Goal: Information Seeking & Learning: Learn about a topic

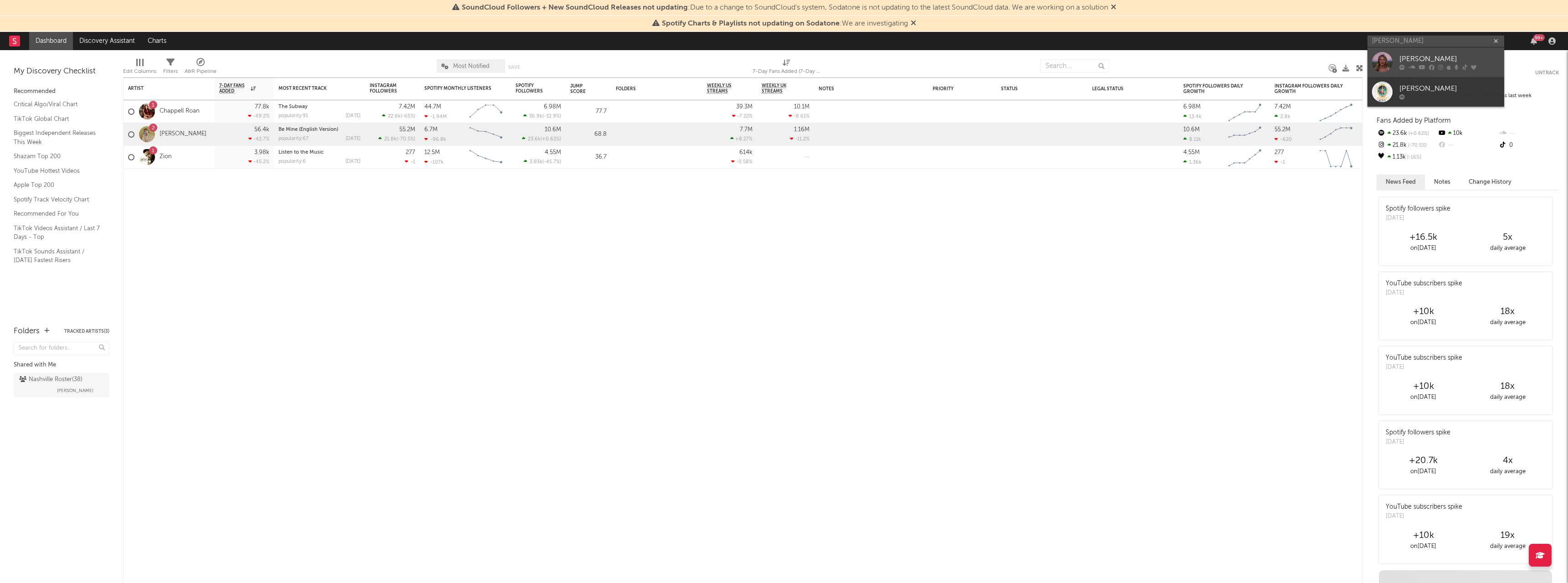
type input "[PERSON_NAME]"
click at [1426, 55] on div "[PERSON_NAME]" at bounding box center [1449, 59] width 100 height 11
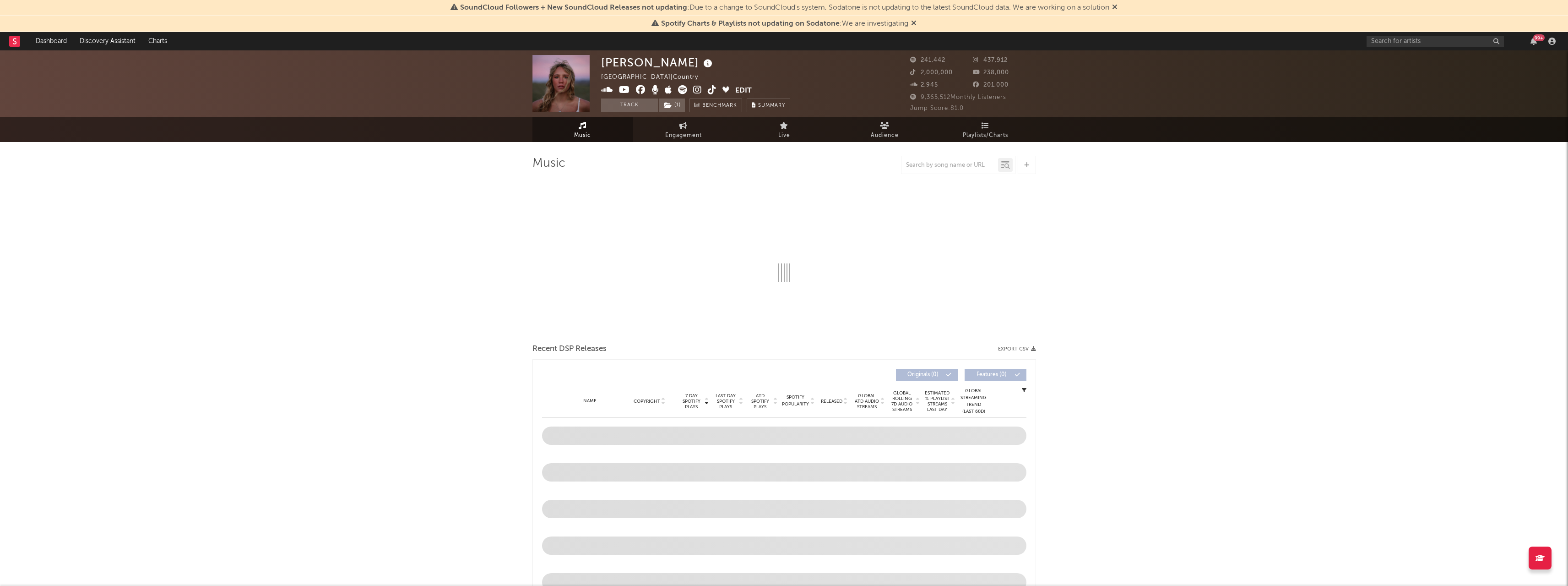
select select "6m"
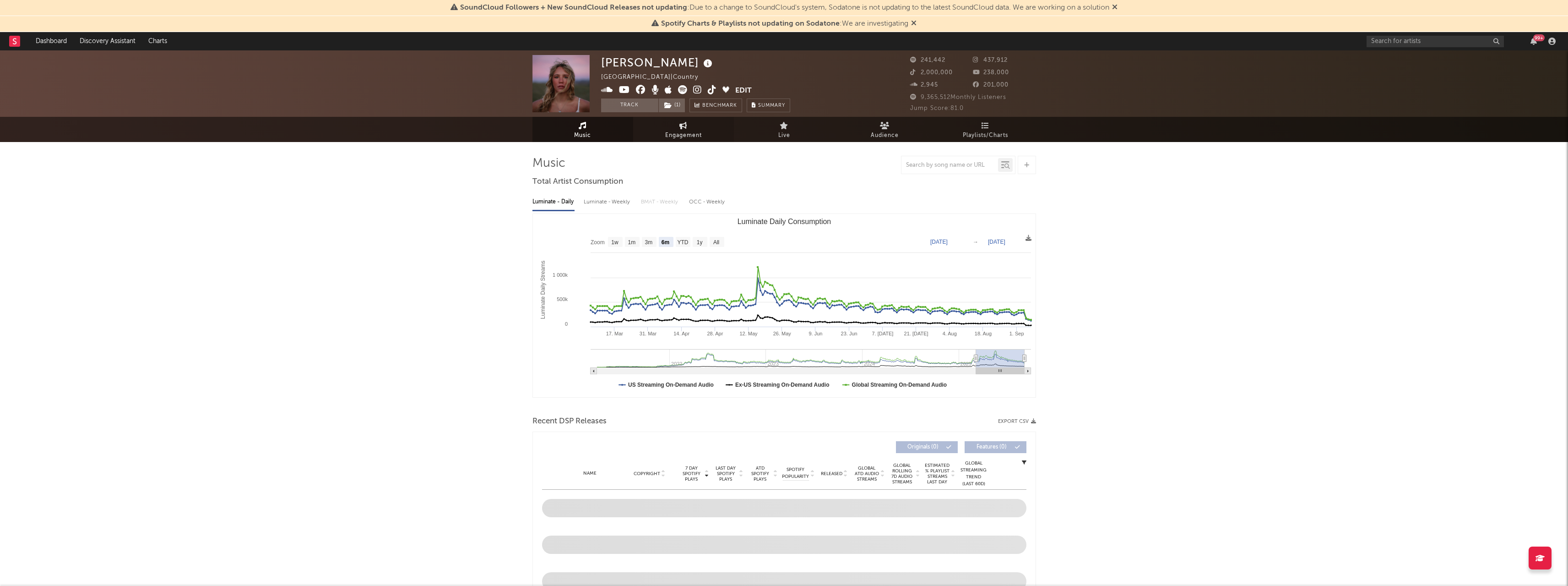
click at [674, 133] on span "Engagement" at bounding box center [683, 136] width 37 height 11
select select "1w"
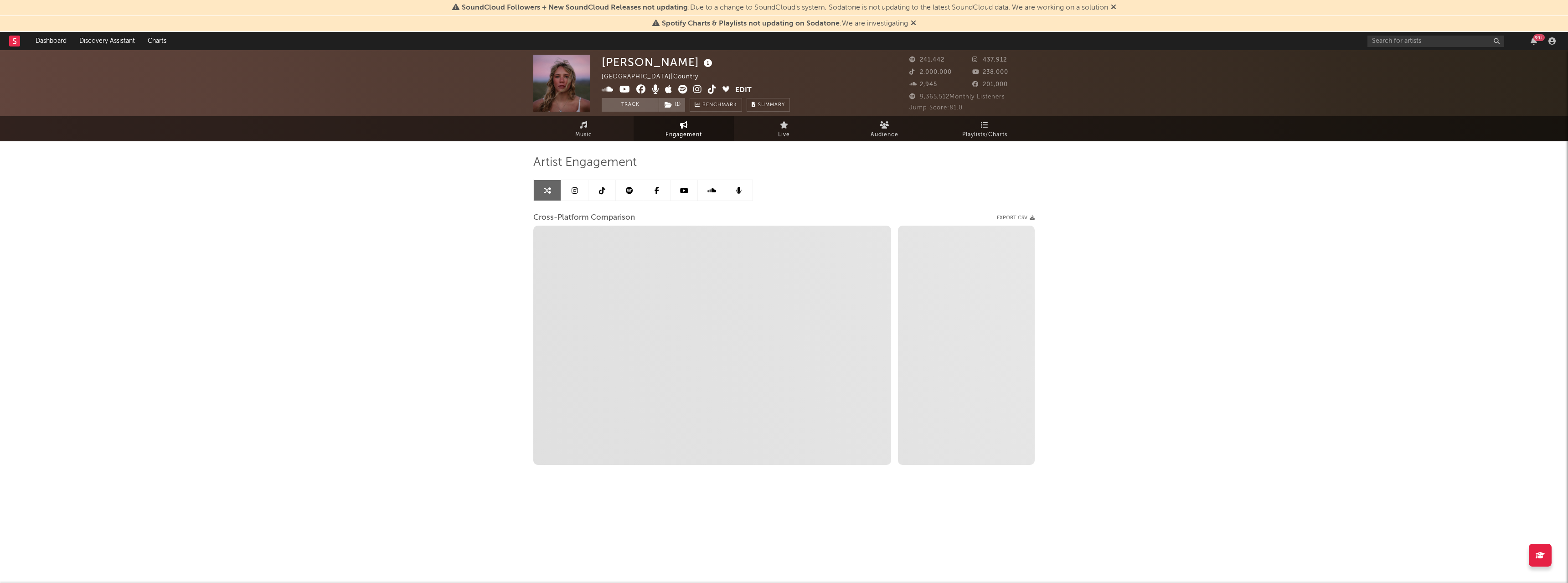
click at [582, 198] on link at bounding box center [575, 190] width 27 height 21
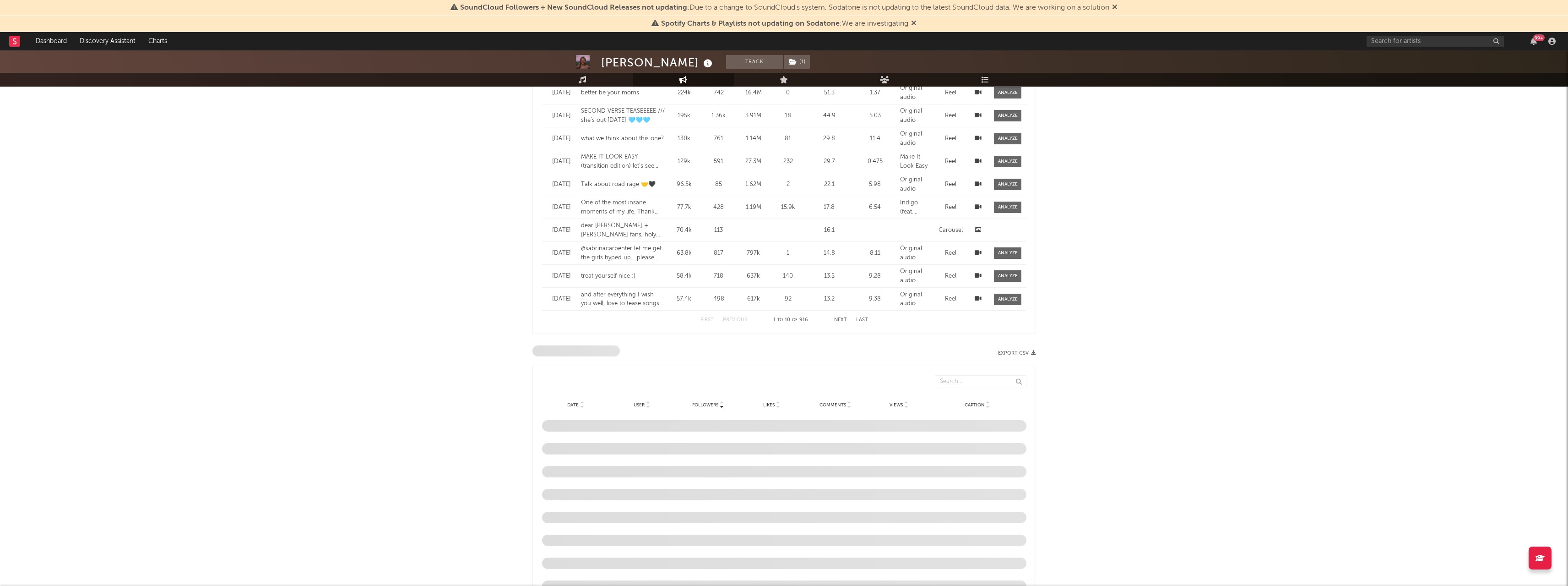
select select "6m"
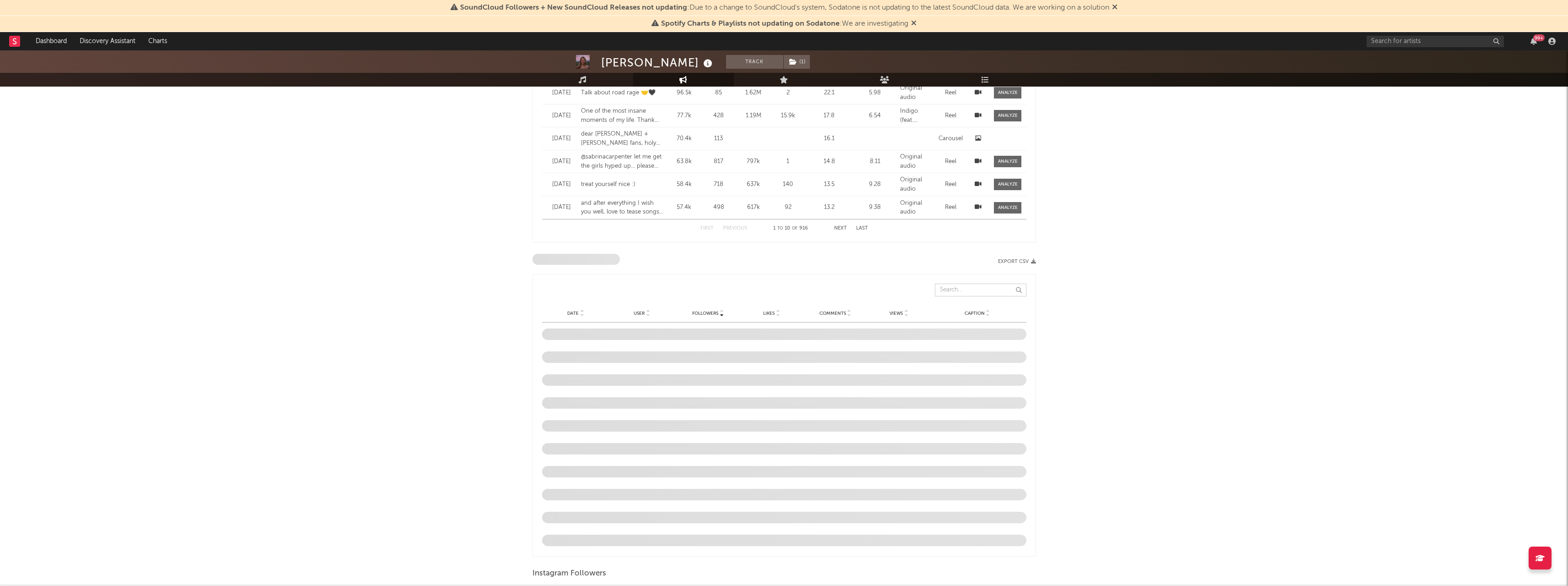
click at [974, 292] on input "text" at bounding box center [981, 290] width 92 height 13
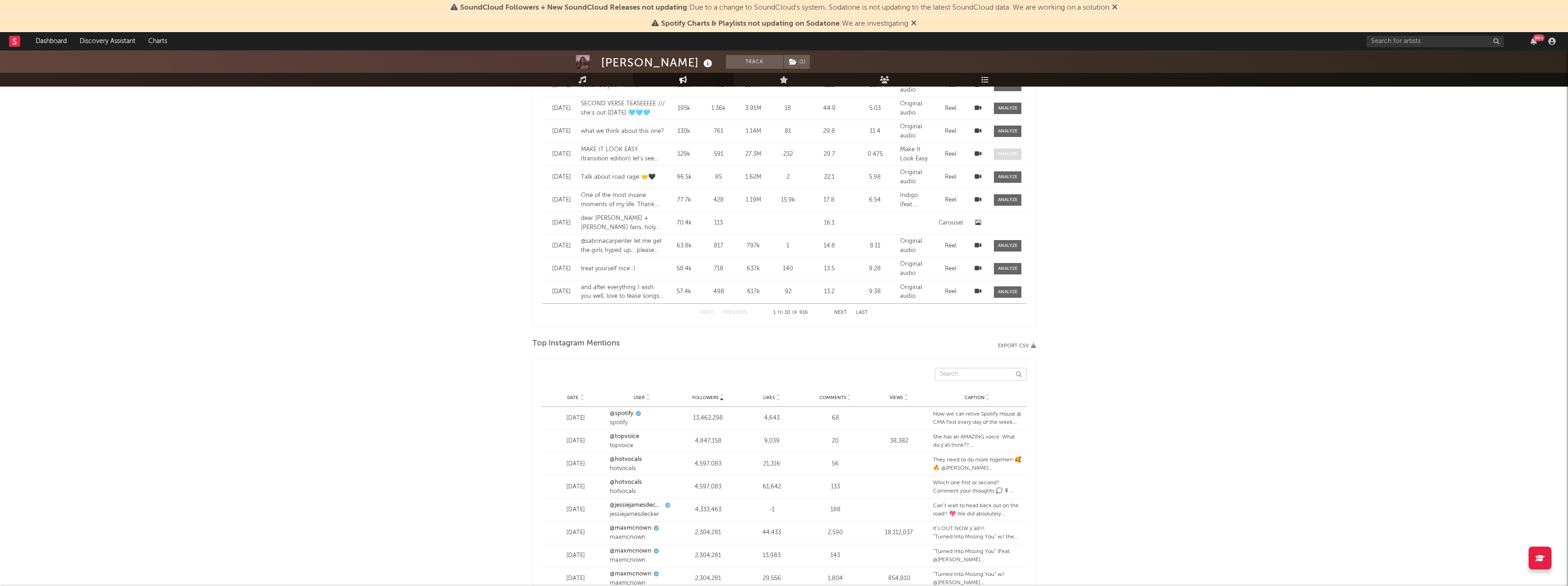
scroll to position [736, 0]
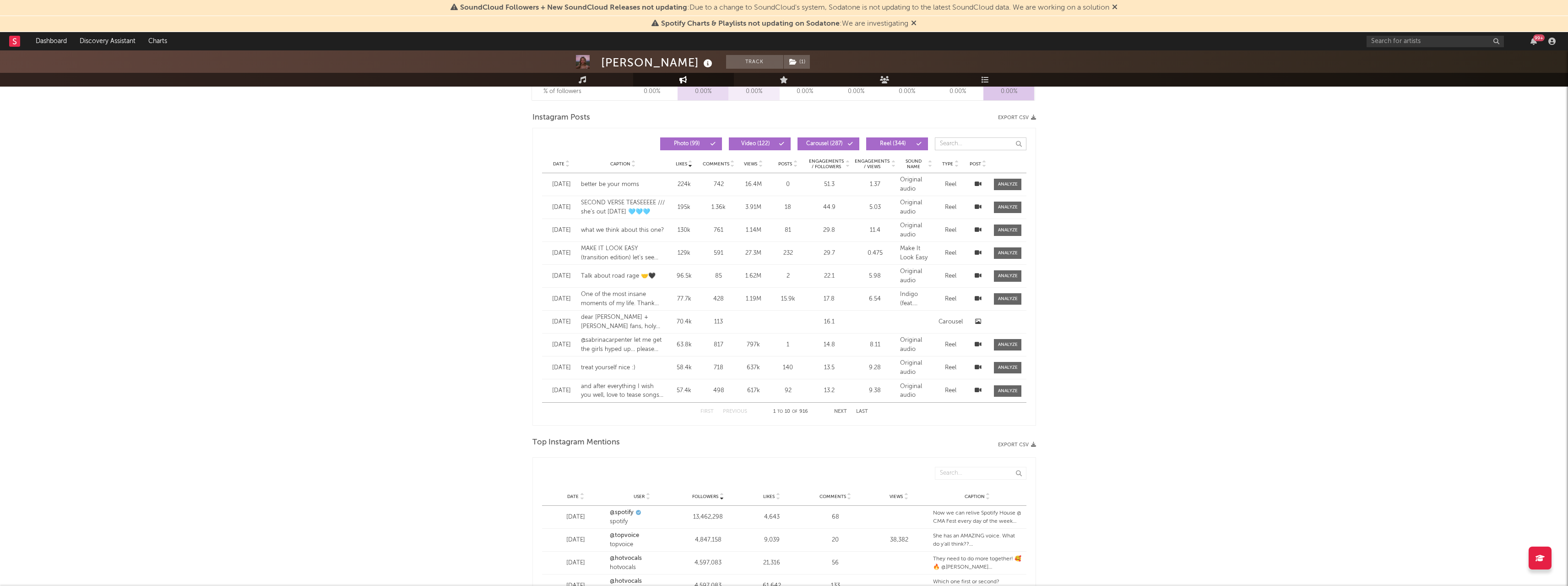
click at [970, 147] on input "text" at bounding box center [981, 144] width 92 height 13
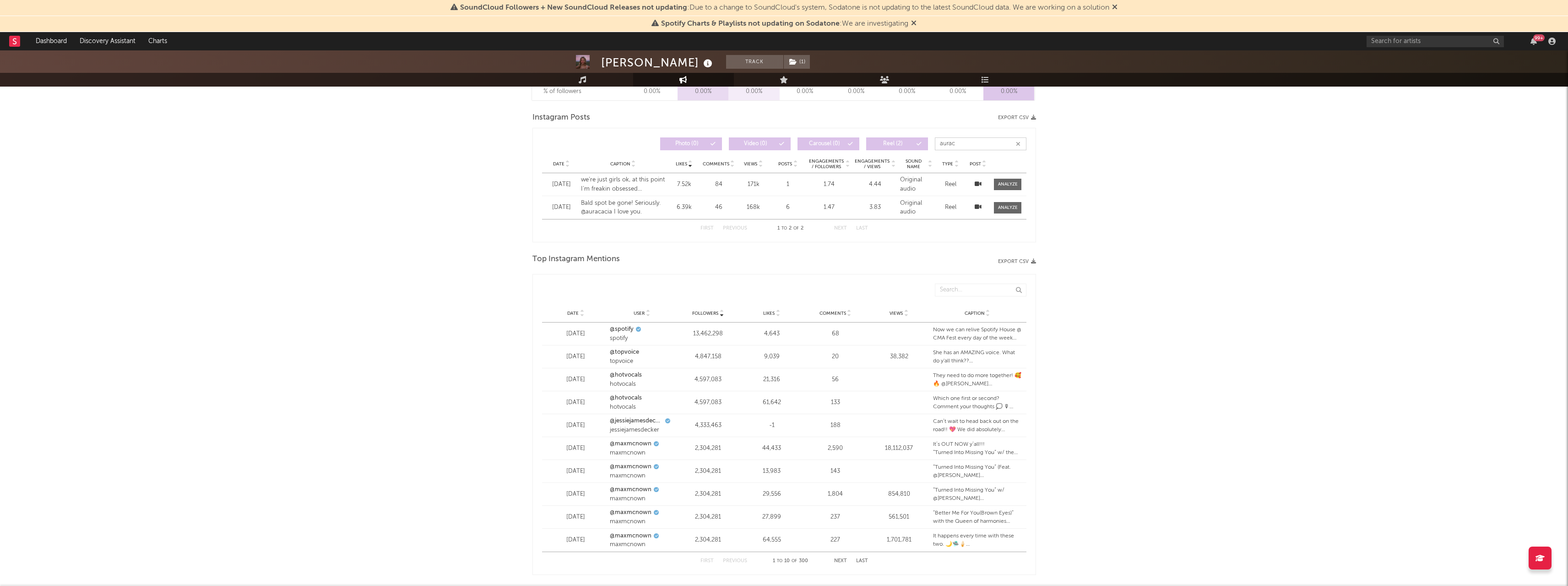
type input "aurac"
